Goal: Task Accomplishment & Management: Manage account settings

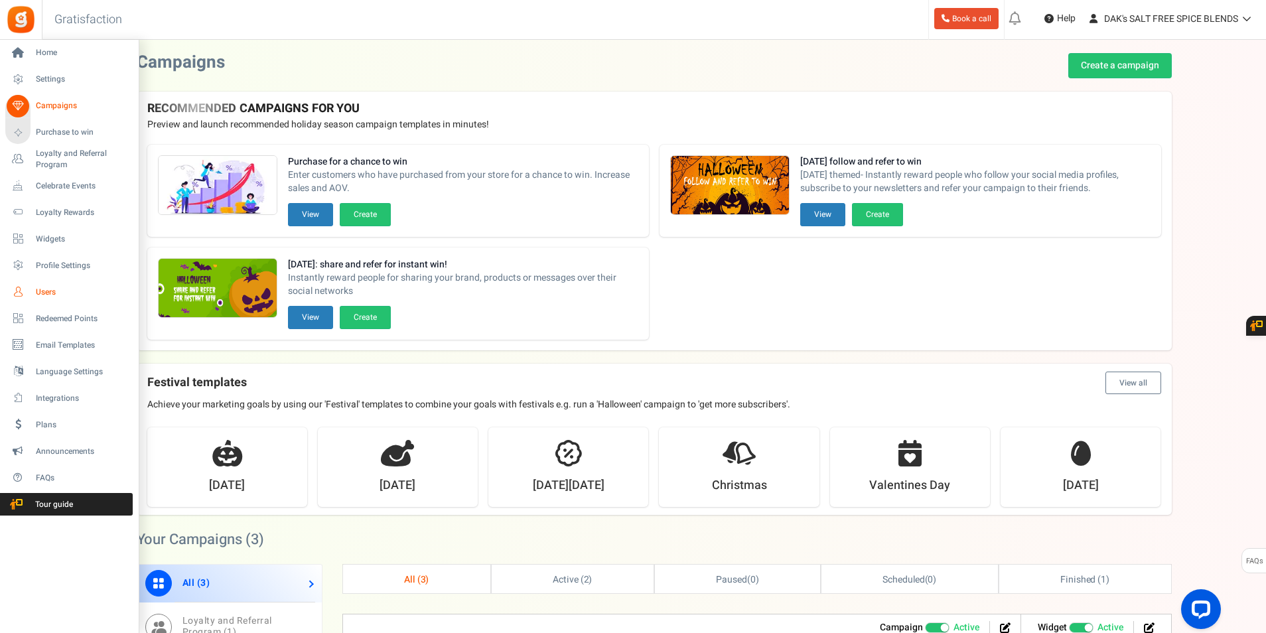
click at [50, 294] on span "Users" at bounding box center [82, 292] width 93 height 11
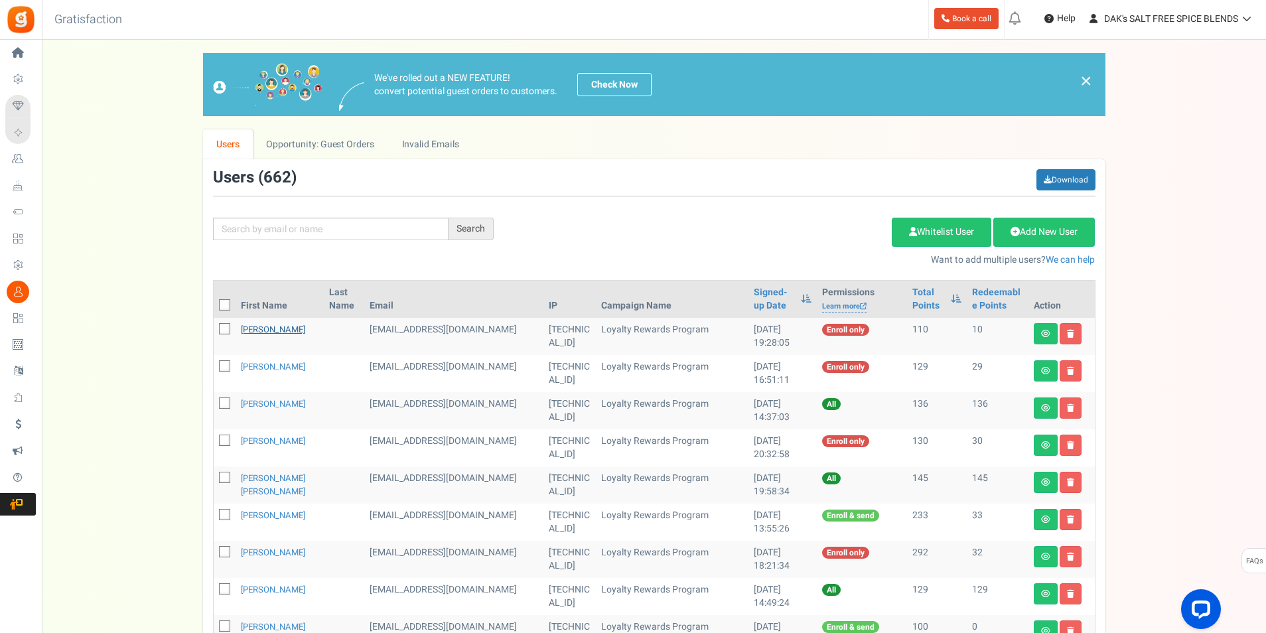
click at [269, 328] on link "[PERSON_NAME]" at bounding box center [273, 329] width 64 height 13
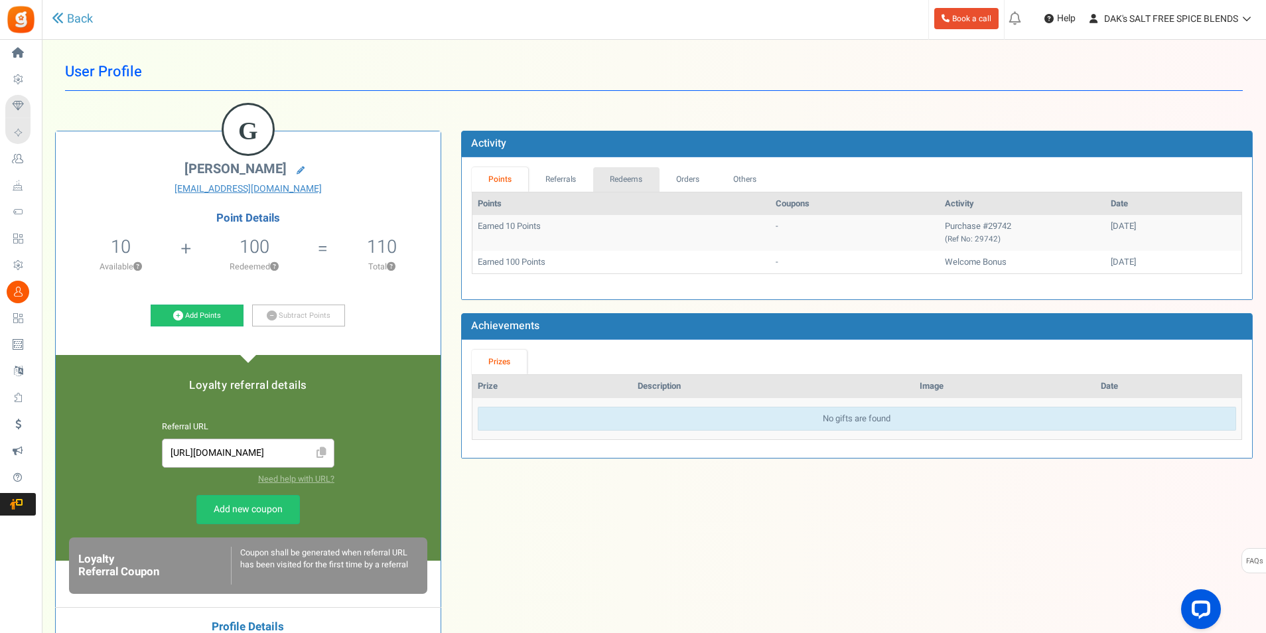
click at [620, 182] on link "Redeems" at bounding box center [626, 179] width 66 height 25
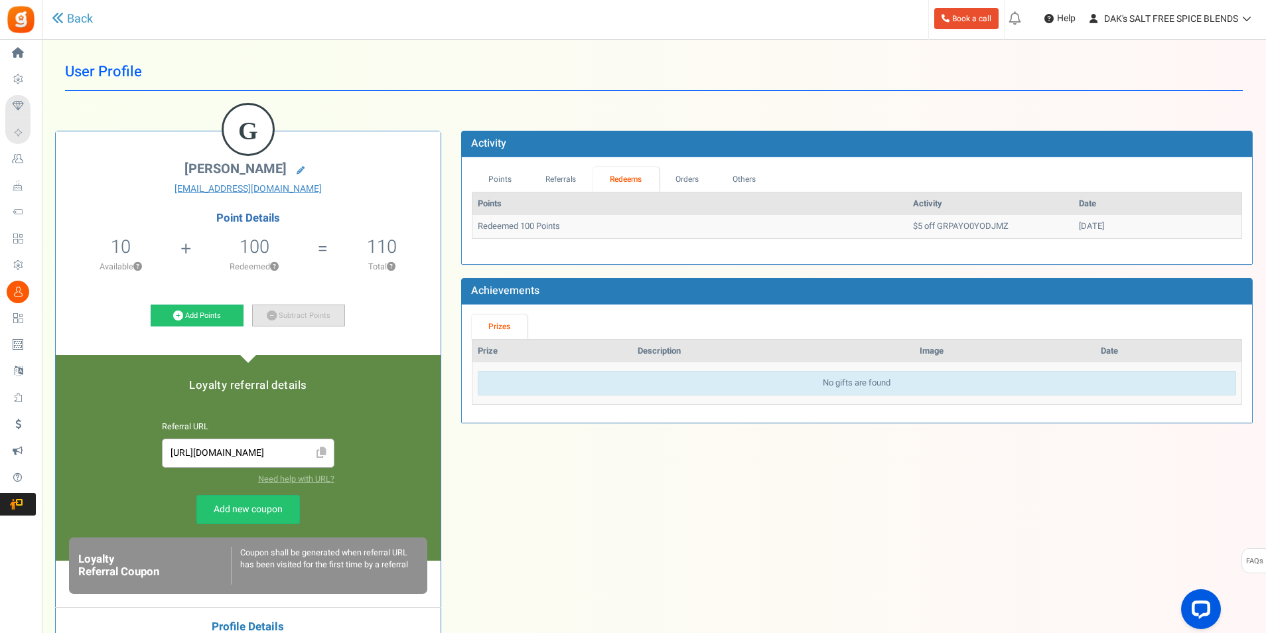
click at [305, 318] on link "Subtract Points" at bounding box center [298, 316] width 93 height 23
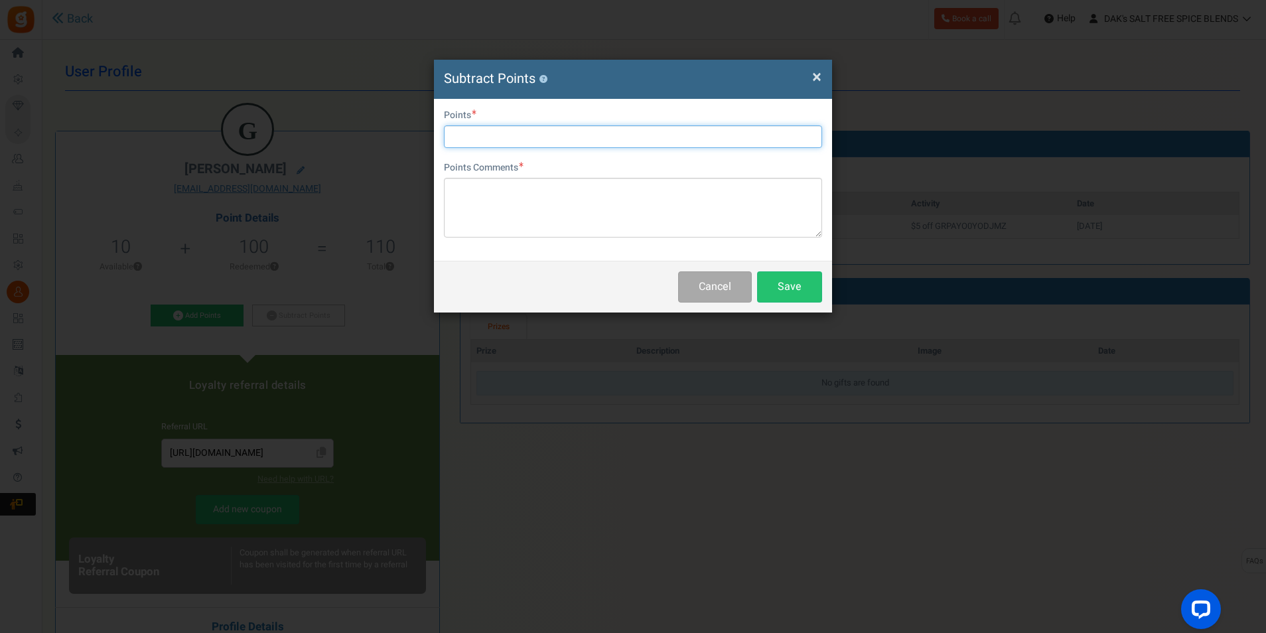
click at [486, 141] on input "text" at bounding box center [633, 136] width 378 height 23
type input "100"
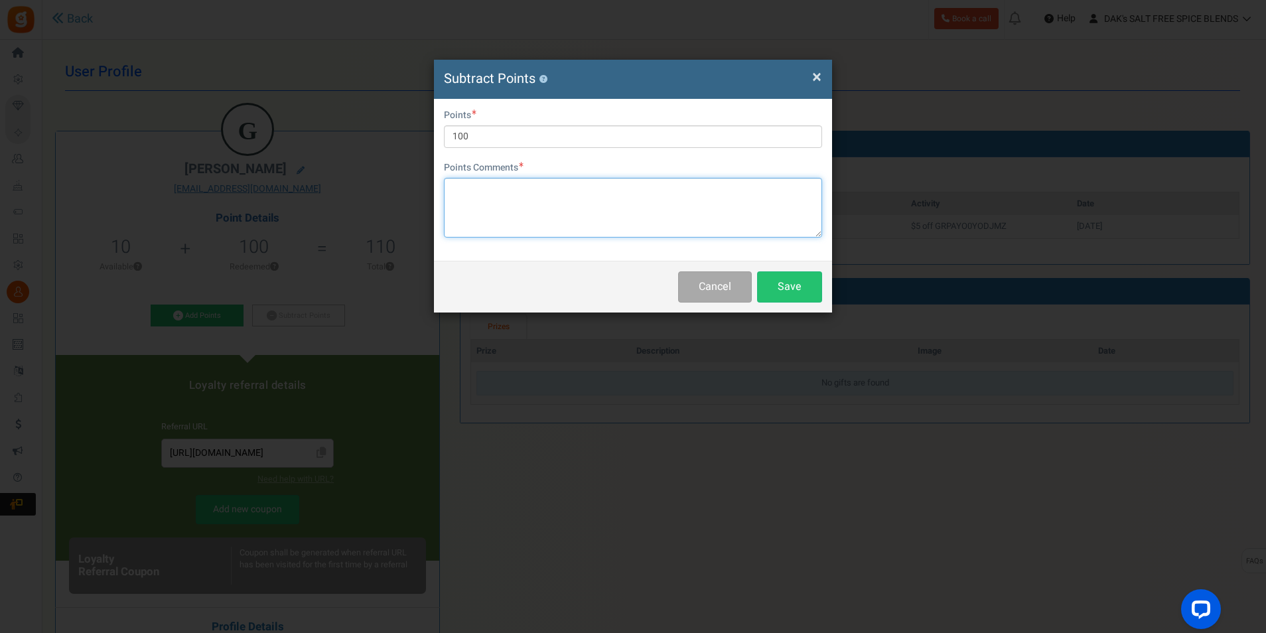
click at [485, 206] on textarea at bounding box center [633, 208] width 378 height 60
type textarea "$5 discount"
click at [802, 289] on button "Save" at bounding box center [789, 286] width 65 height 31
click at [723, 322] on div "× Close Subtract Points ? Oops! Redeemed points is more than available points ×…" at bounding box center [633, 316] width 1266 height 633
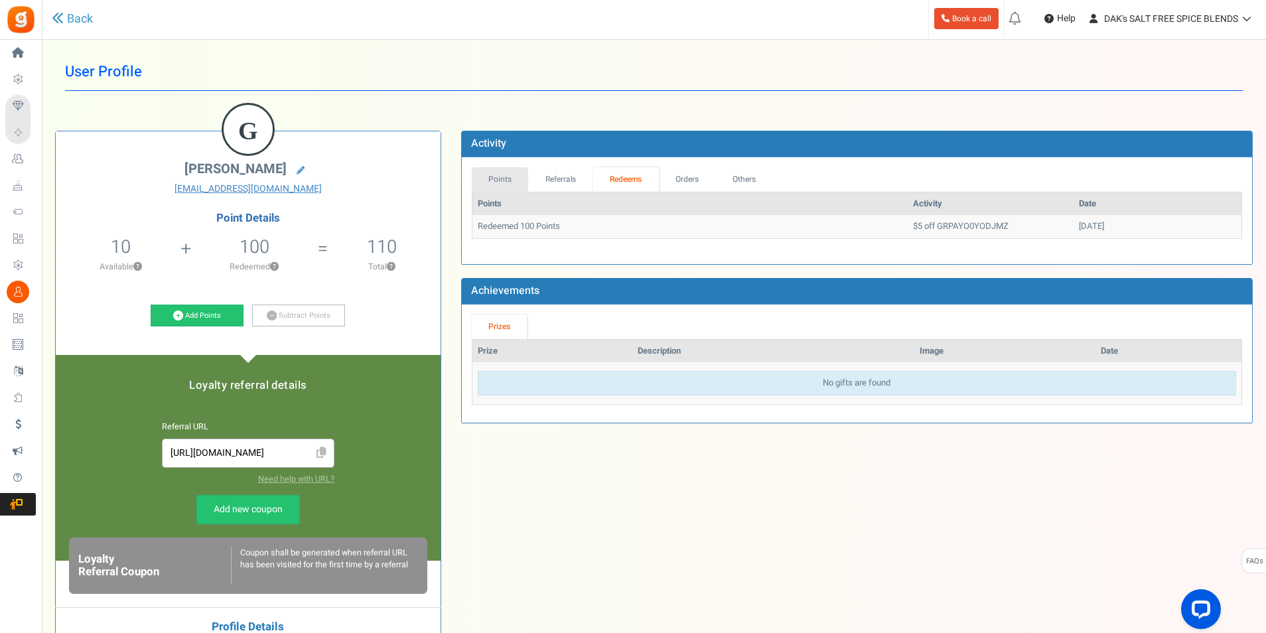
click at [508, 184] on link "Points" at bounding box center [500, 179] width 57 height 25
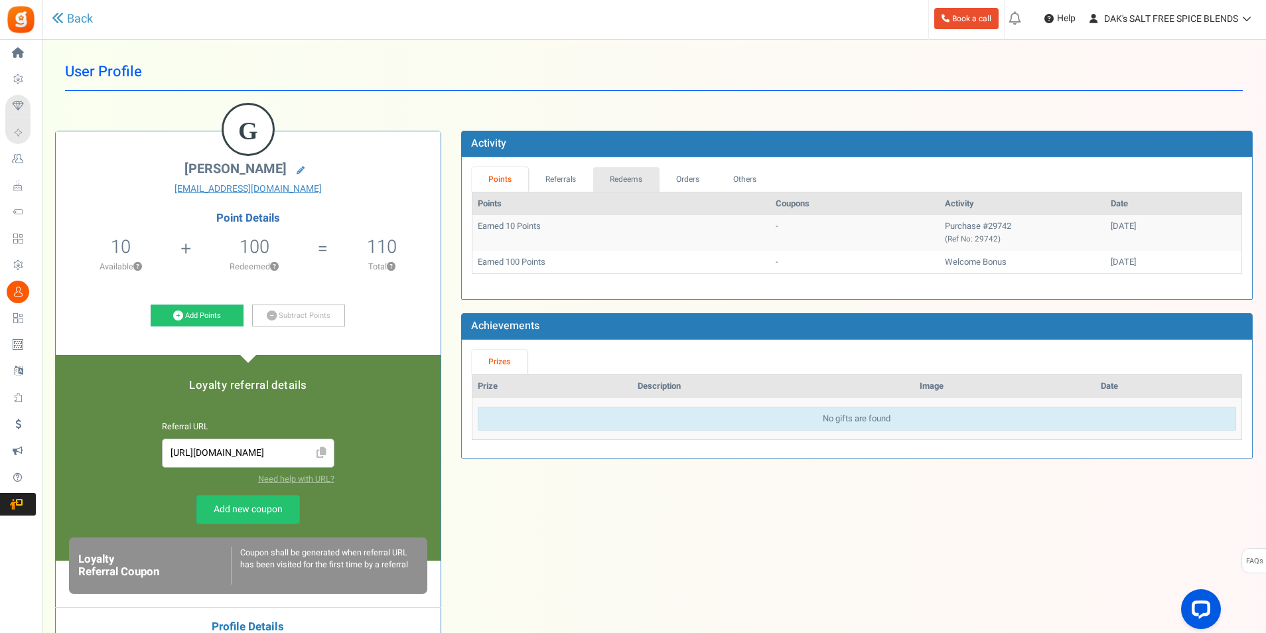
click at [618, 178] on link "Redeems" at bounding box center [626, 179] width 66 height 25
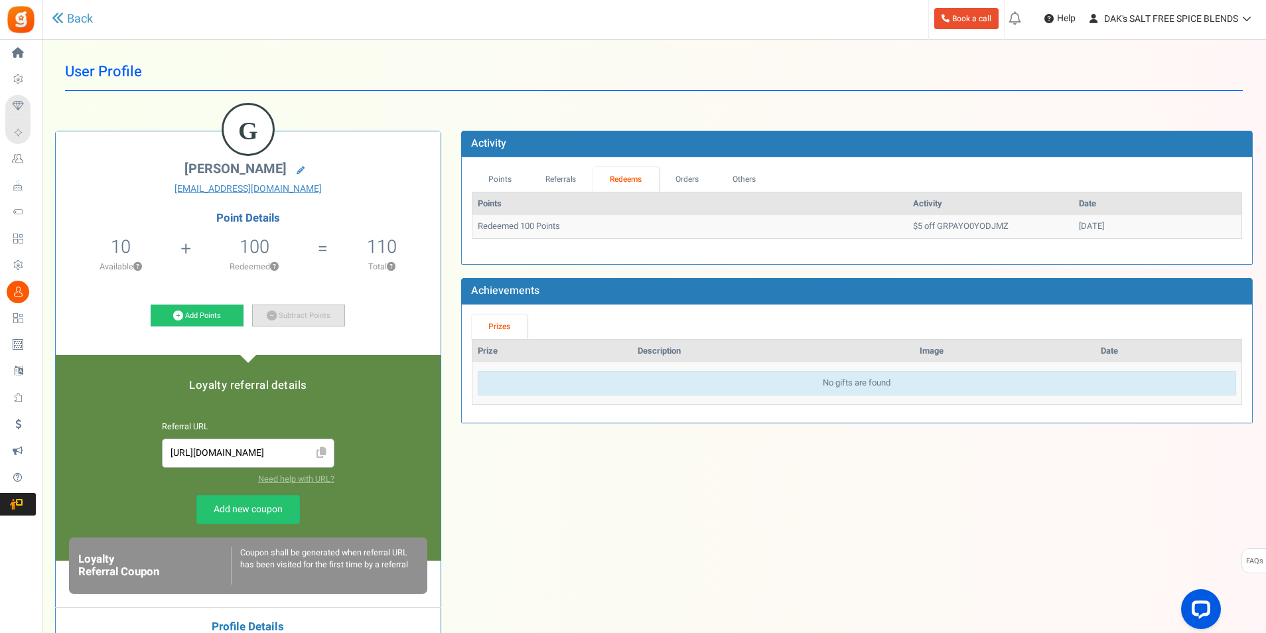
click at [296, 316] on link "Subtract Points" at bounding box center [298, 316] width 93 height 23
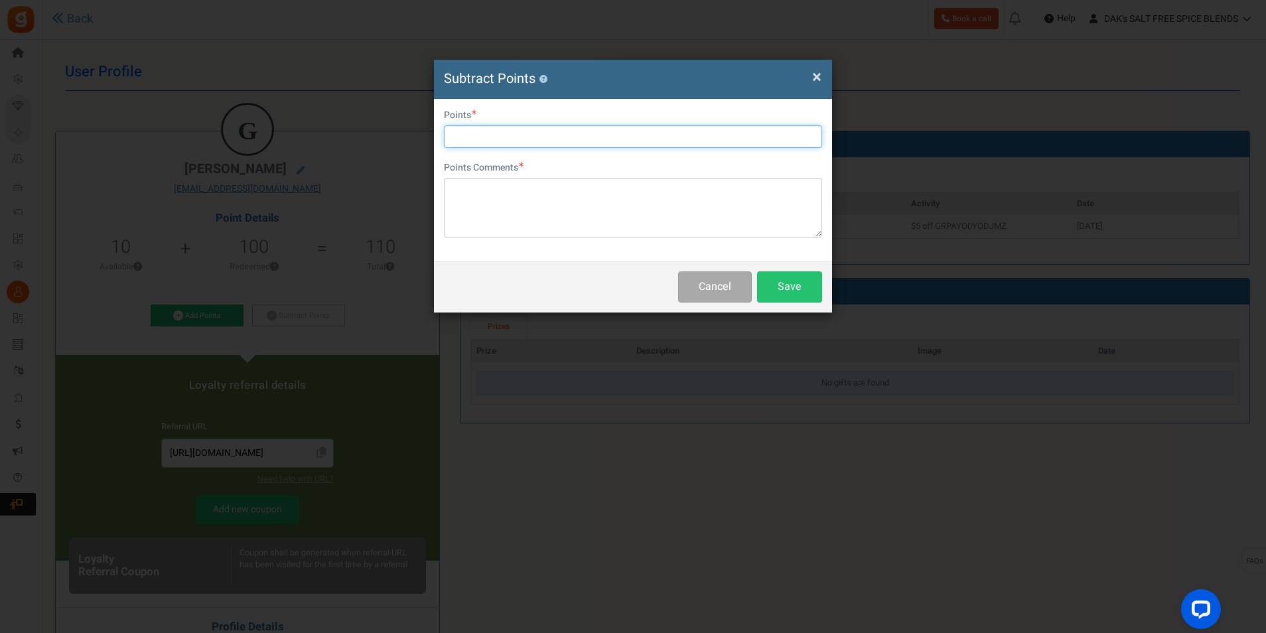
click at [491, 135] on input "text" at bounding box center [633, 136] width 378 height 23
type input "100"
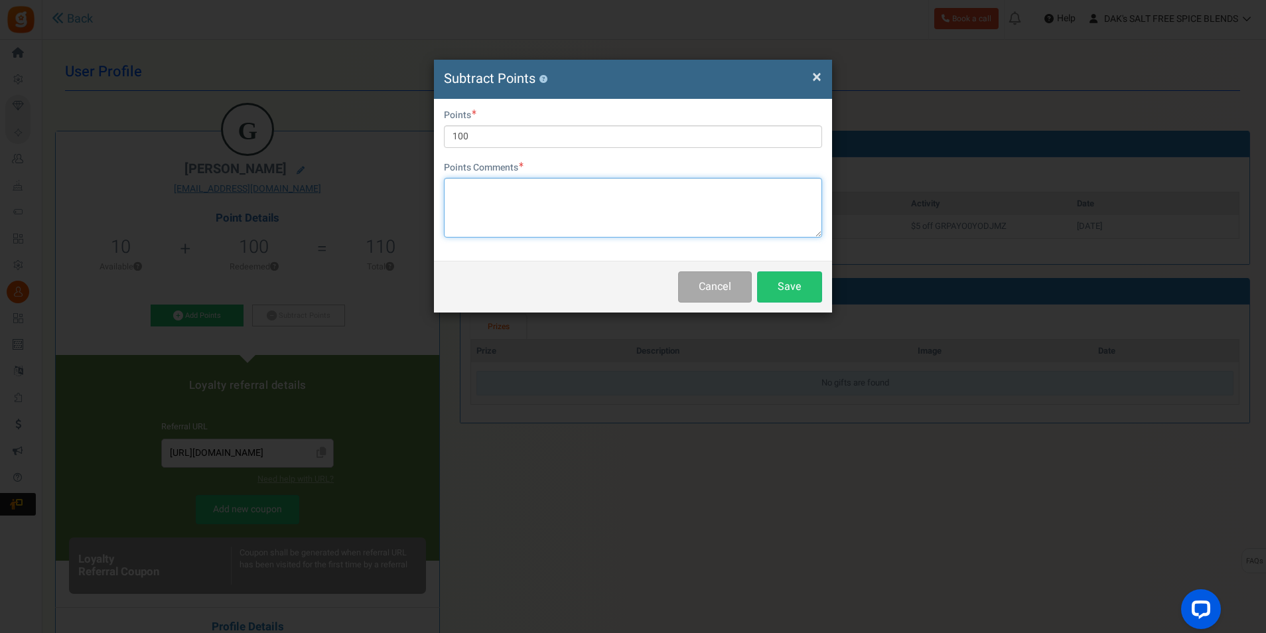
click at [492, 208] on textarea at bounding box center [633, 208] width 378 height 60
type textarea "$5 discount"
click at [796, 276] on button "Save" at bounding box center [789, 286] width 65 height 31
click at [815, 80] on span "×" at bounding box center [816, 76] width 9 height 25
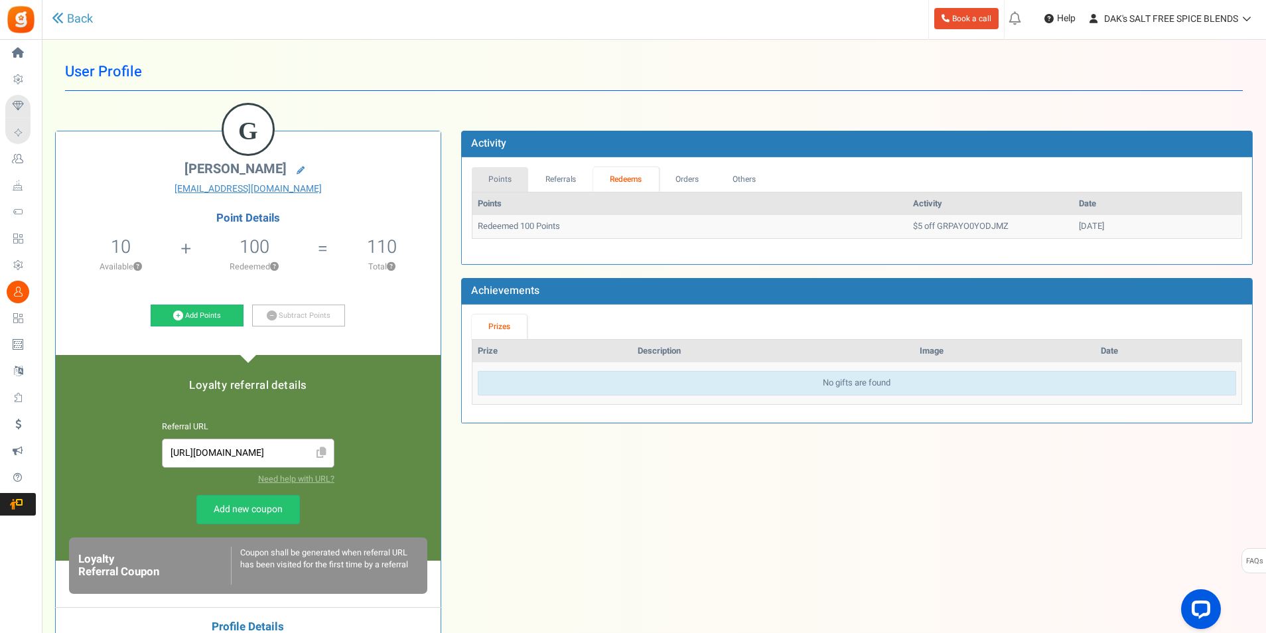
click at [504, 180] on link "Points" at bounding box center [500, 179] width 57 height 25
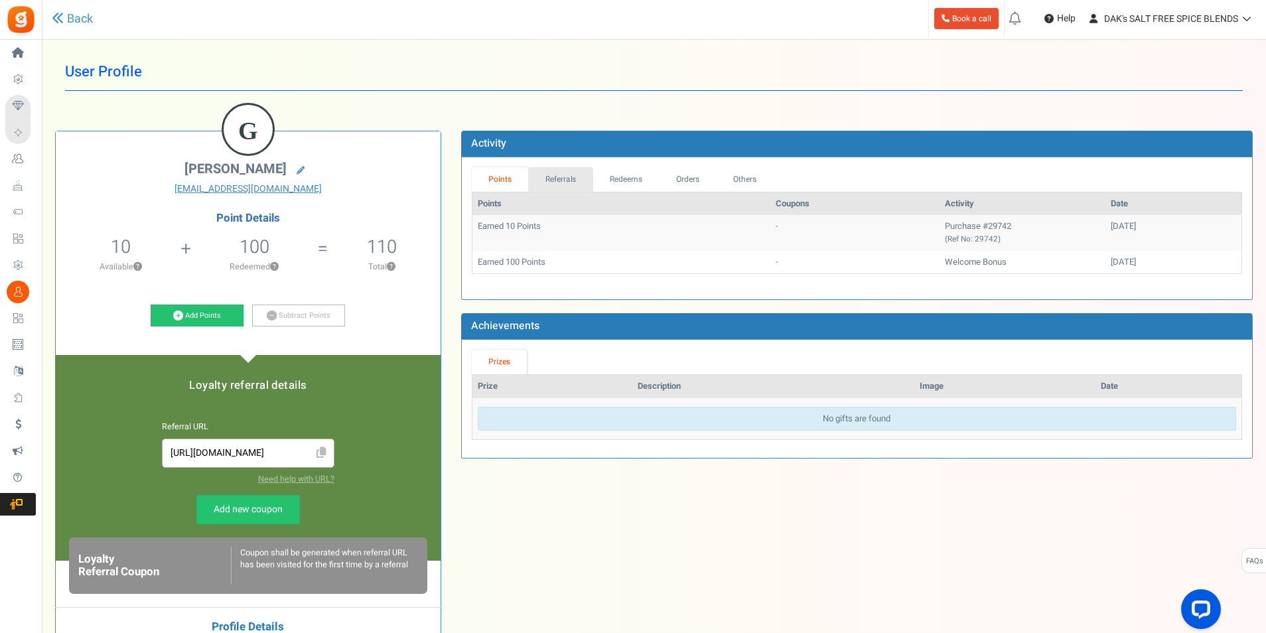
click at [565, 190] on link "Referrals" at bounding box center [560, 179] width 65 height 25
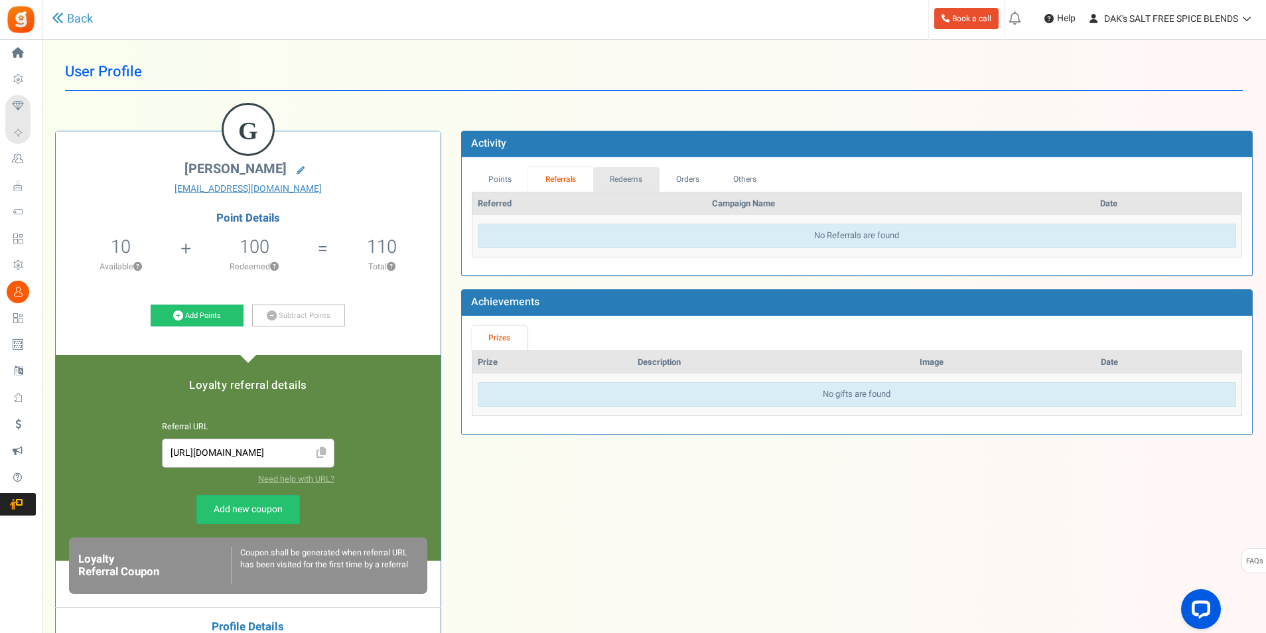
click at [638, 181] on link "Redeems" at bounding box center [626, 179] width 66 height 25
